Goal: Contribute content

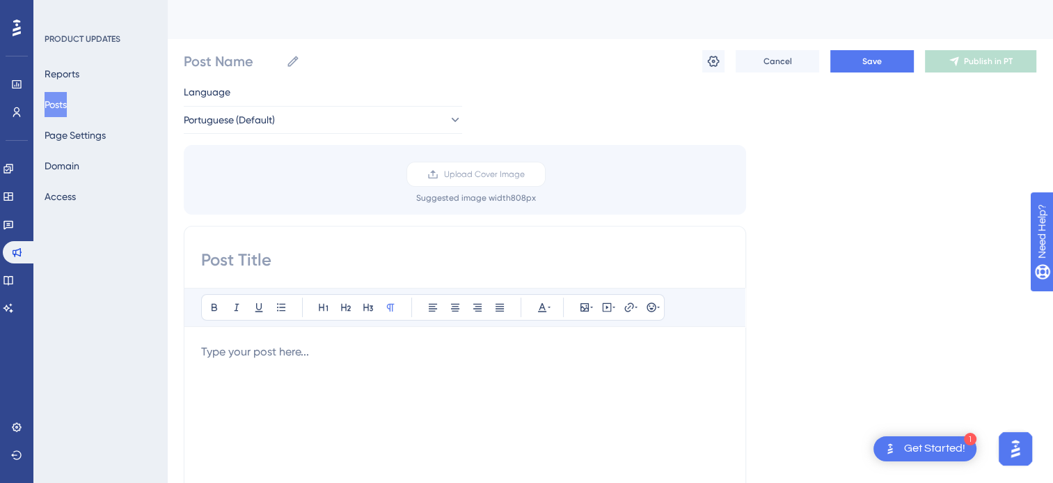
click at [634, 205] on div "Upload Cover Image Suggested image width 808 px" at bounding box center [465, 180] width 563 height 70
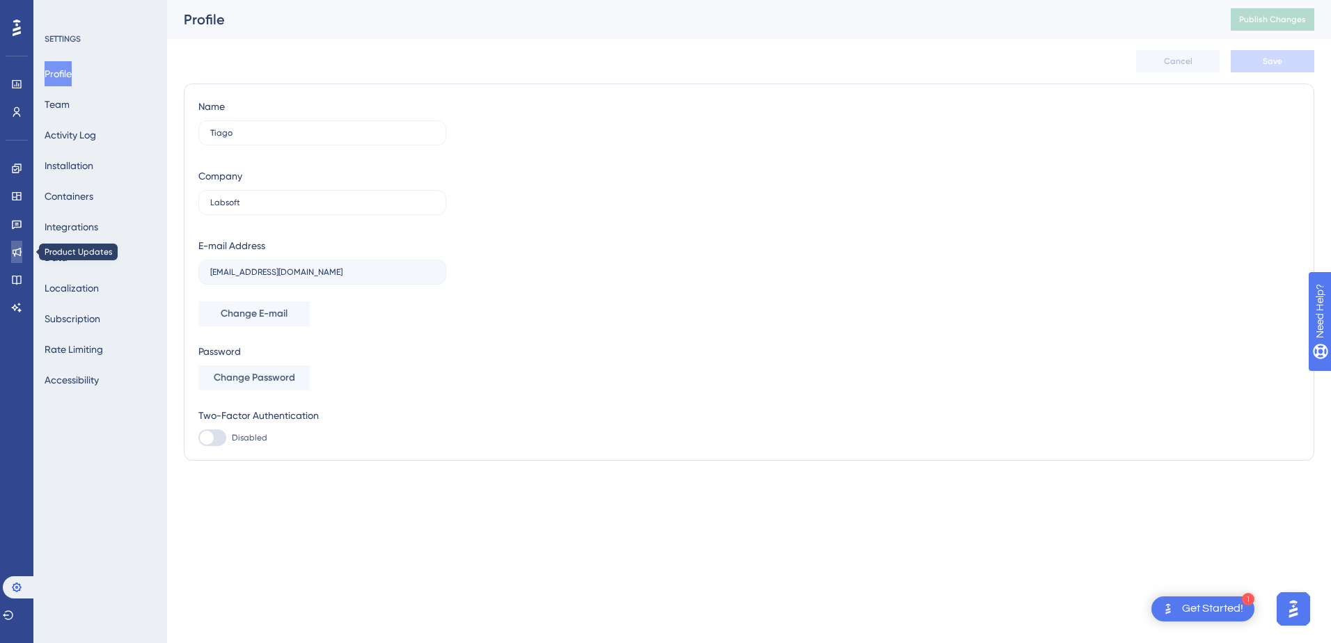
click at [14, 251] on icon at bounding box center [16, 251] width 11 height 11
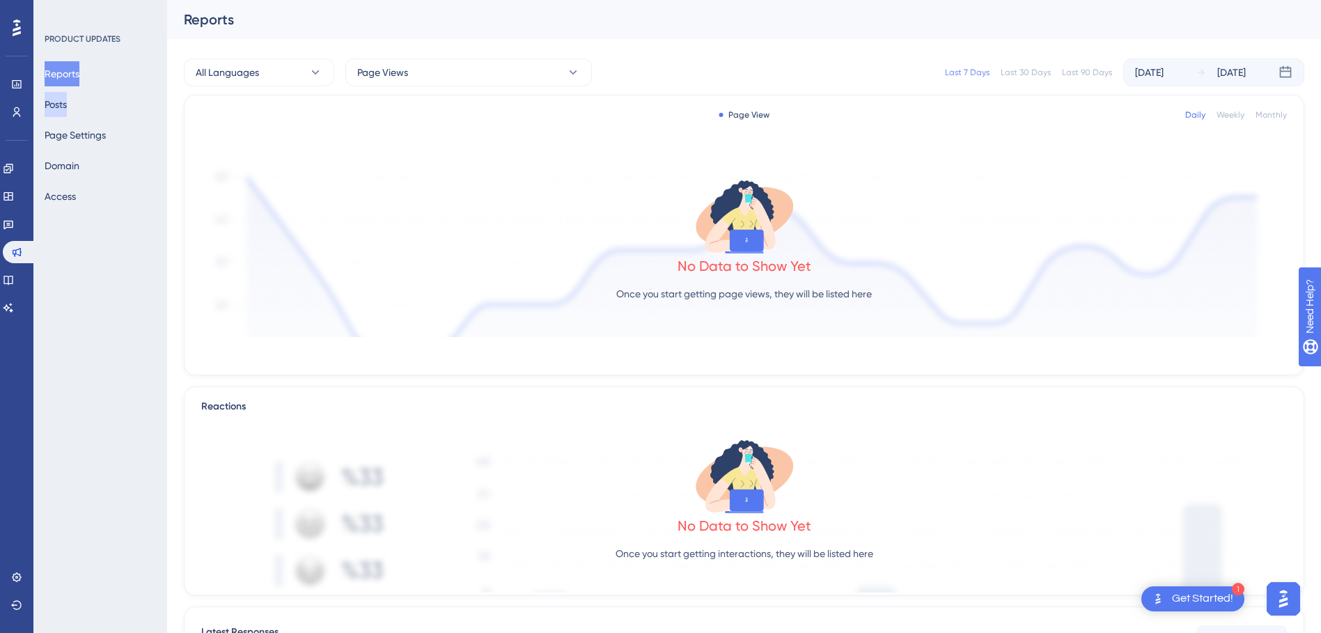
click at [64, 113] on button "Posts" at bounding box center [56, 104] width 22 height 25
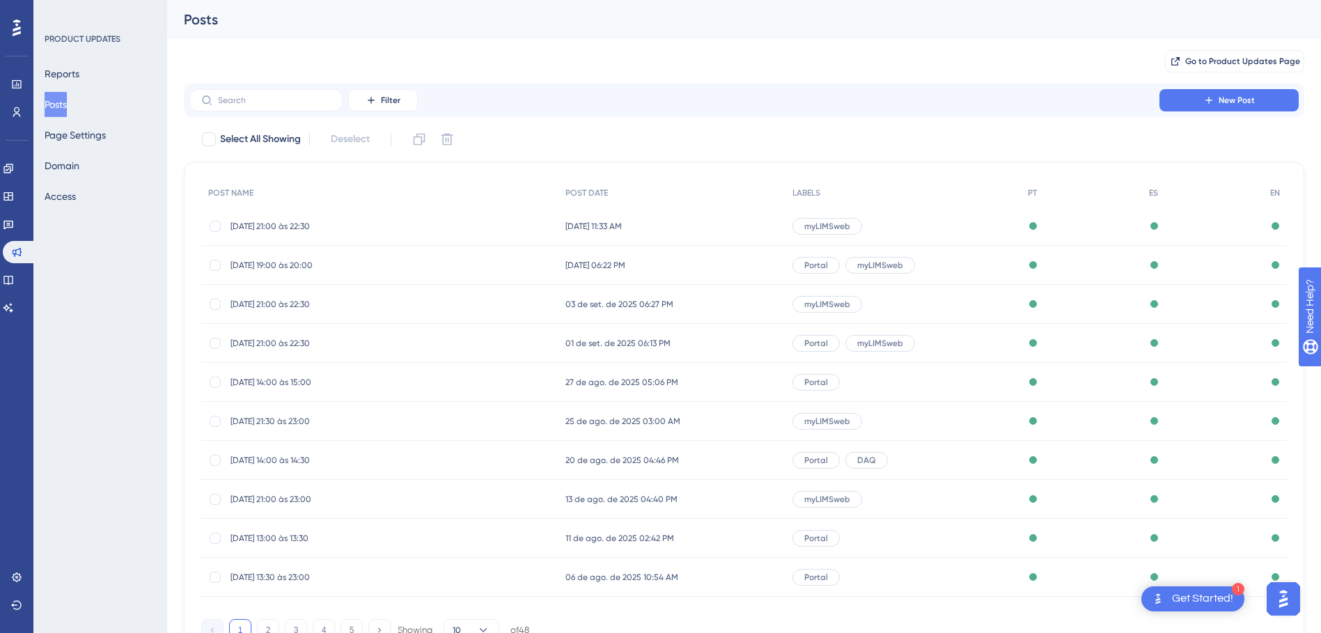
click at [804, 225] on span "myLIMSweb" at bounding box center [827, 226] width 46 height 11
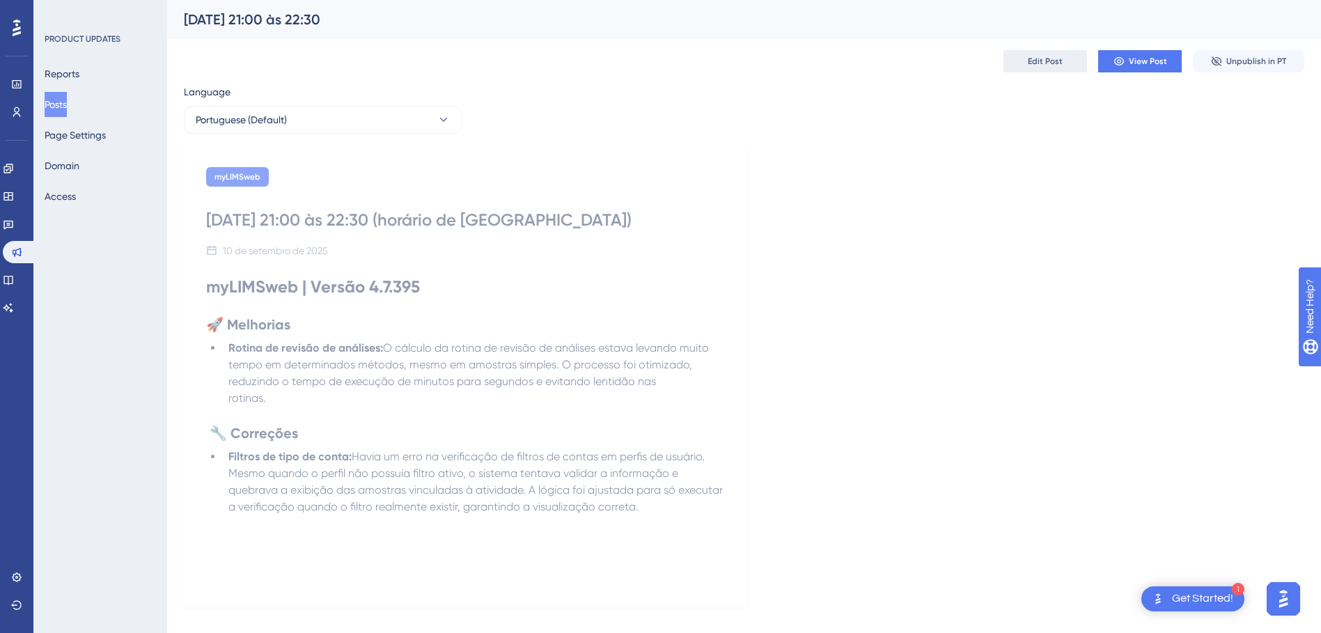
click at [1055, 63] on span "Edit Post" at bounding box center [1045, 61] width 35 height 11
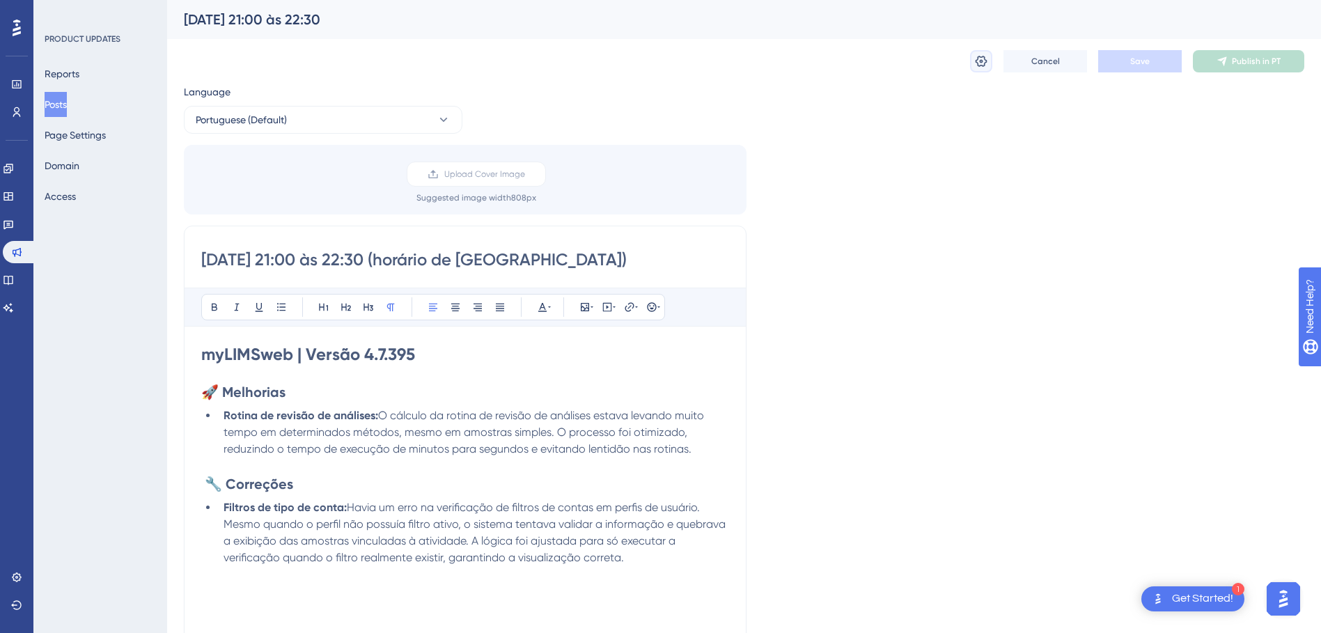
click at [987, 65] on icon at bounding box center [981, 61] width 14 height 14
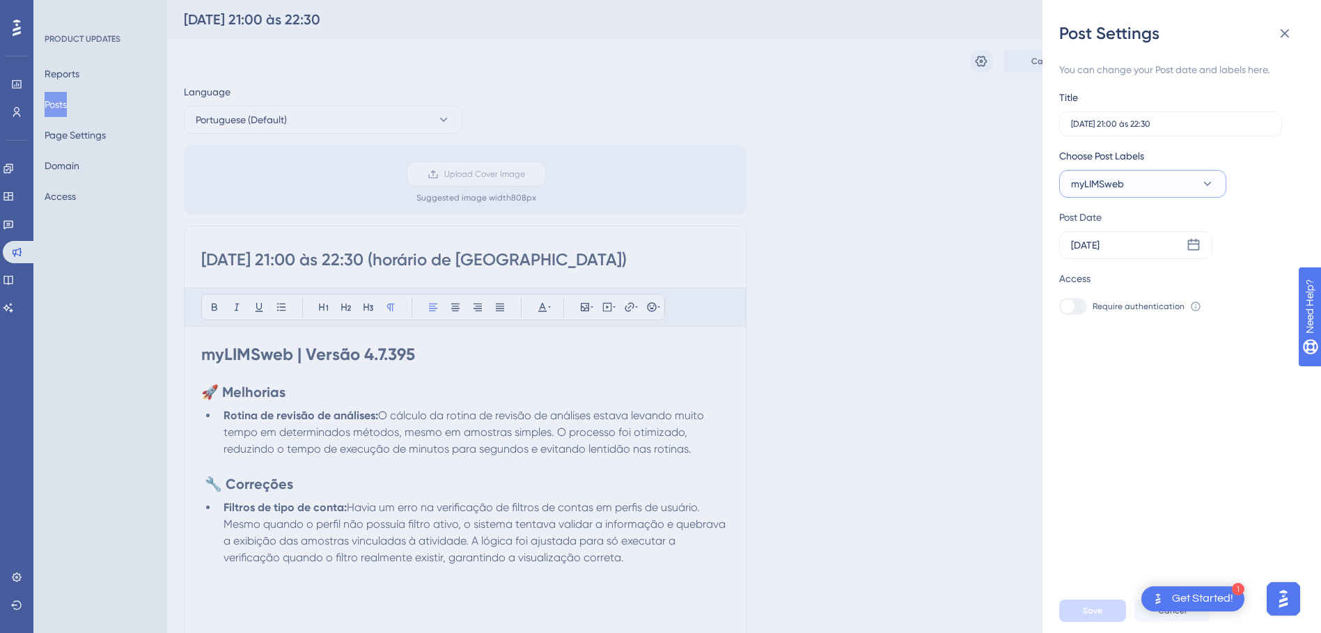
click at [1212, 179] on icon at bounding box center [1207, 184] width 14 height 14
click at [1292, 40] on icon at bounding box center [1284, 33] width 17 height 17
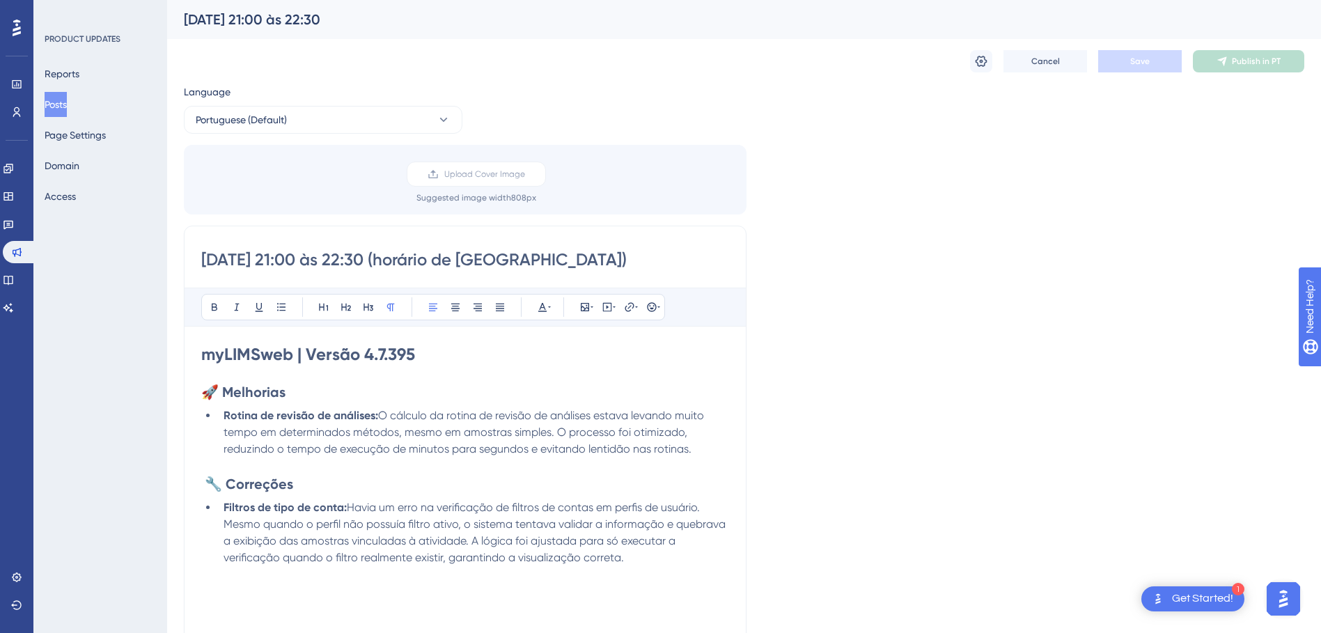
click at [965, 357] on div "Language Portuguese (Default) Upload Cover Image Suggested image width 808 px 1…" at bounding box center [744, 414] width 1120 height 661
